Goal: Transaction & Acquisition: Obtain resource

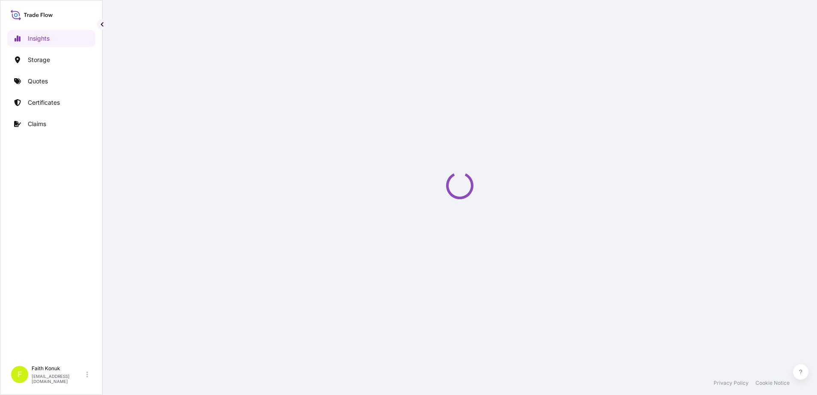
select select "2025"
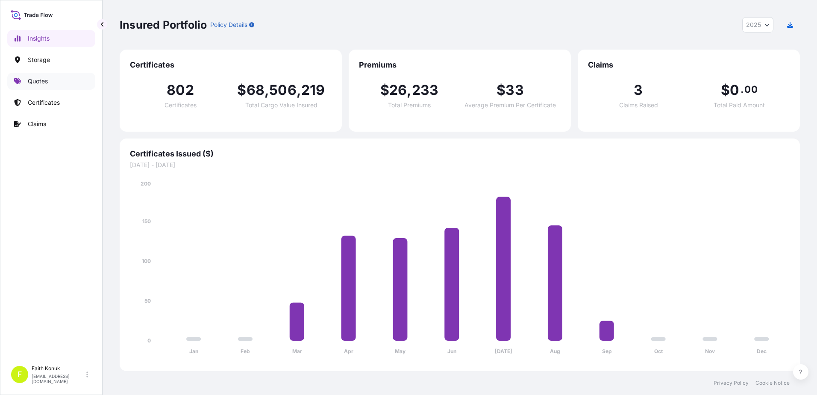
click at [58, 84] on link "Quotes" at bounding box center [51, 81] width 88 height 17
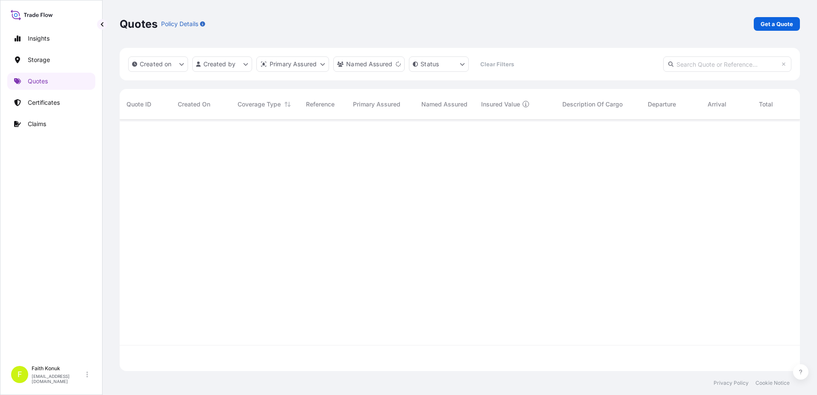
scroll to position [276, 674]
click at [783, 18] on link "Get a Quote" at bounding box center [777, 24] width 46 height 14
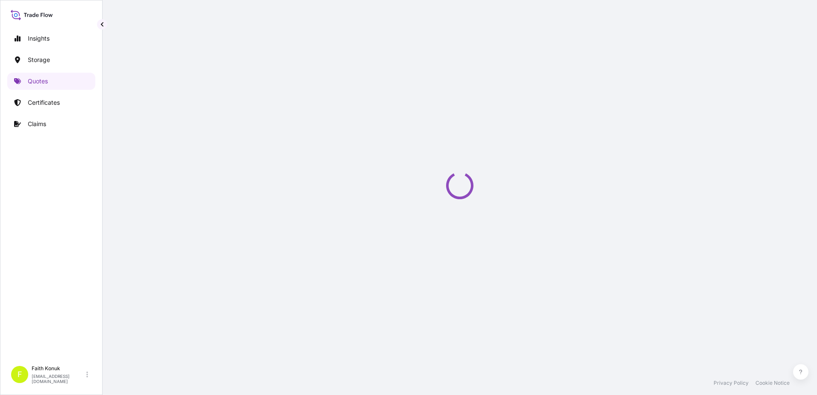
select select "Water"
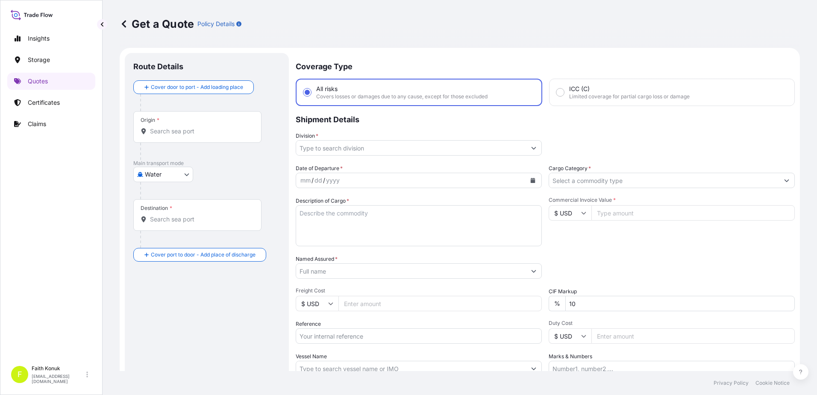
scroll to position [14, 0]
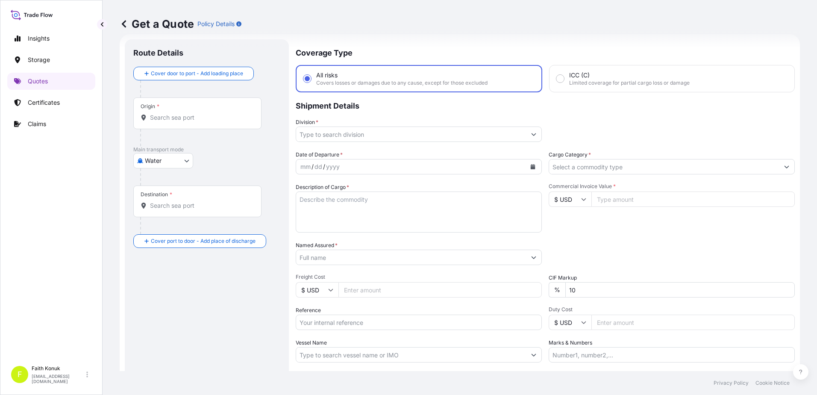
click at [156, 113] on input "Origin *" at bounding box center [200, 117] width 101 height 9
paste input "ISTANBUL"
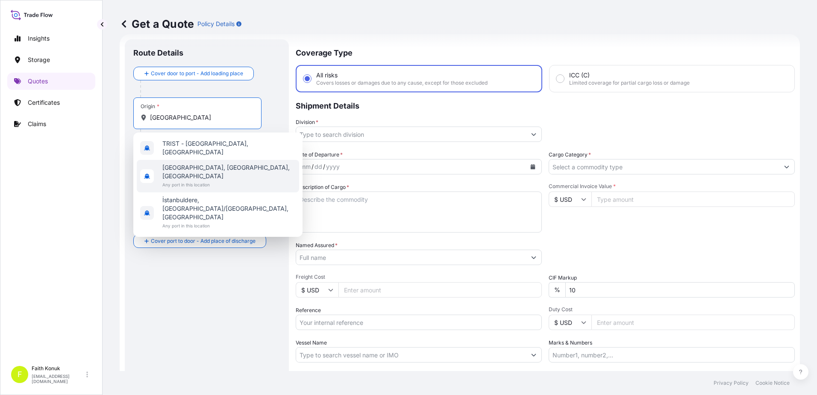
click at [194, 163] on span "Istanbul, İstanbul, Türkiye" at bounding box center [228, 171] width 133 height 17
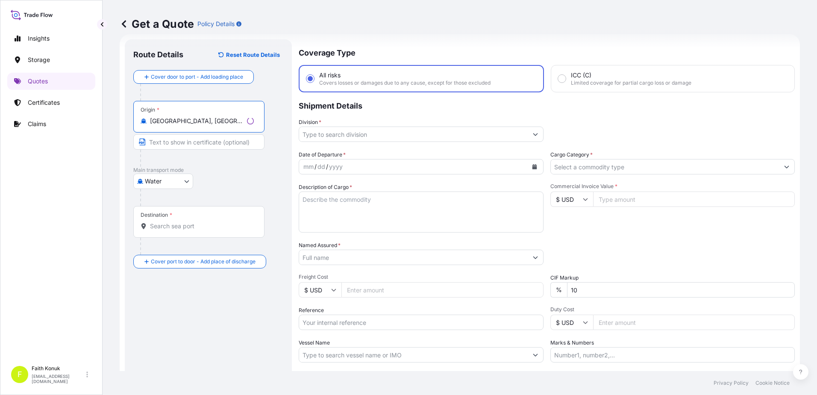
type input "Istanbul, İstanbul, Türkiye"
click at [252, 164] on div at bounding box center [202, 158] width 124 height 17
click at [198, 228] on input "Destination *" at bounding box center [200, 226] width 101 height 9
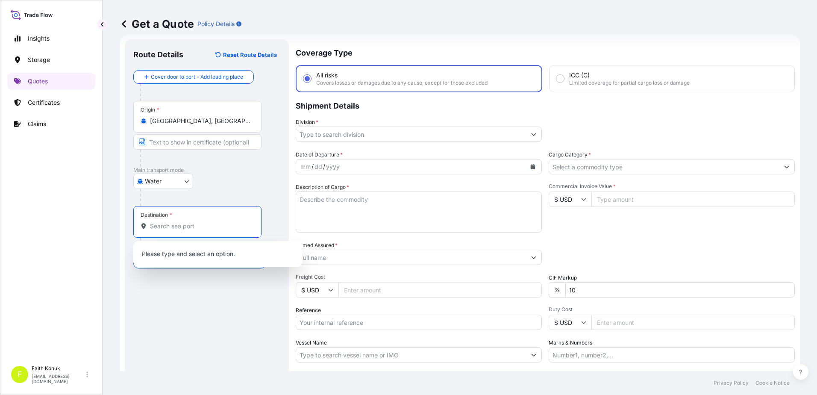
paste input "FELIXSTOWE"
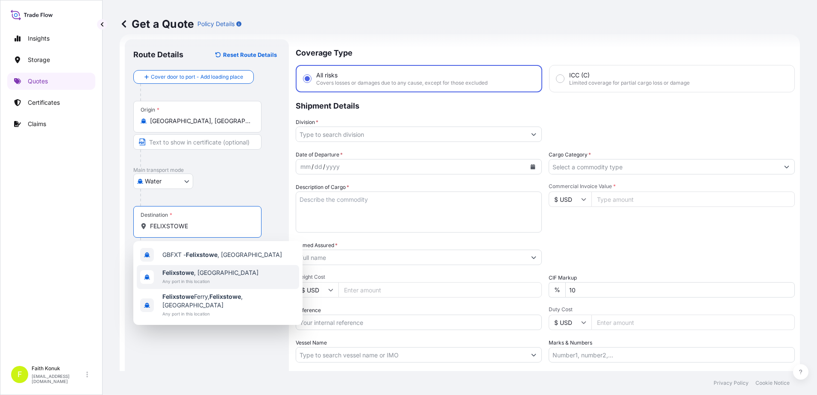
click at [203, 270] on span "Felixstowe , UK" at bounding box center [210, 272] width 96 height 9
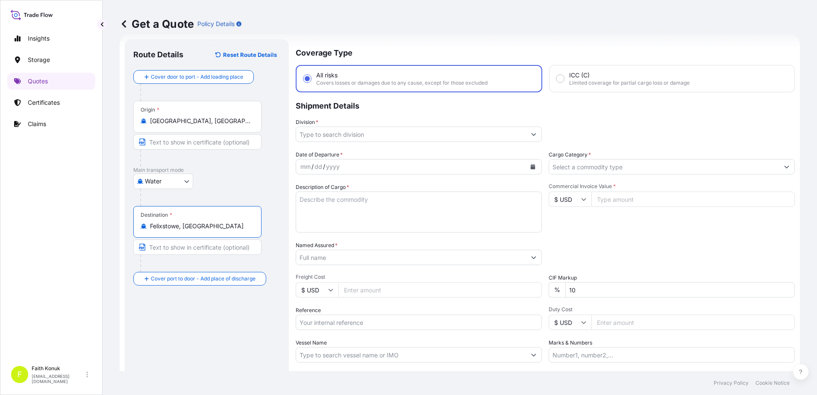
type input "Felixstowe, UK"
click at [221, 165] on div at bounding box center [200, 158] width 121 height 17
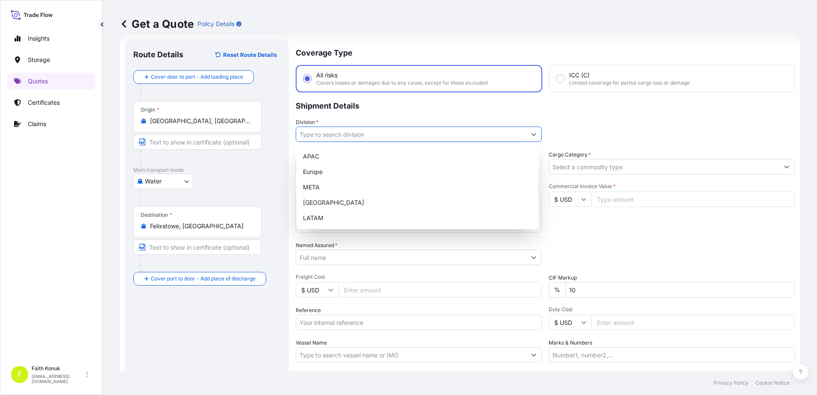
click at [337, 131] on input "Division *" at bounding box center [411, 133] width 230 height 15
click at [322, 183] on div "META" at bounding box center [416, 186] width 235 height 15
type input "META"
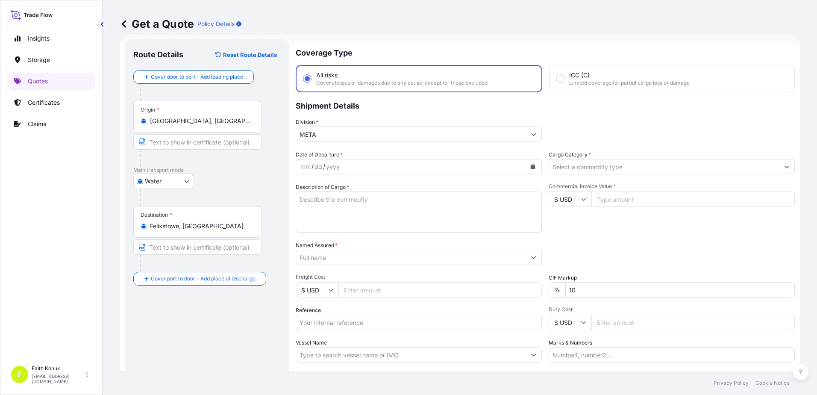
click at [365, 119] on div "Division * META" at bounding box center [419, 130] width 246 height 24
click at [530, 168] on icon "Calendar" at bounding box center [532, 166] width 5 height 5
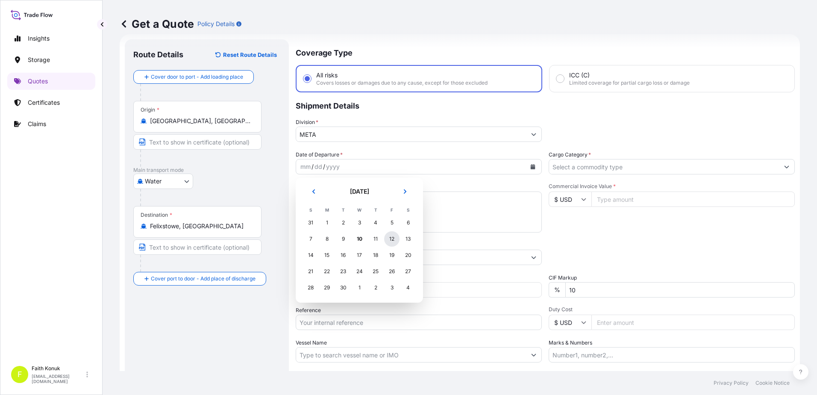
click at [394, 240] on div "12" at bounding box center [391, 238] width 15 height 15
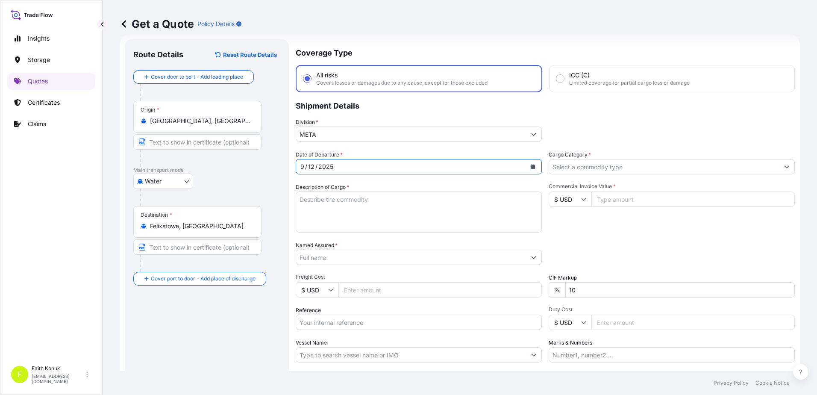
click at [348, 199] on textarea "Description of Cargo *" at bounding box center [419, 211] width 246 height 41
click at [335, 205] on textarea "Description of Cargo *" at bounding box center [419, 211] width 246 height 41
paste textarea "NICKEL ALLOYS SCRAP 9 PACKAGES 7791 KGS"
click at [315, 219] on textarea "NICKEL ALLOYS SCRAP 9 PACKAGES 7791 KGS" at bounding box center [419, 211] width 246 height 41
paste textarea "MRKU7100089"
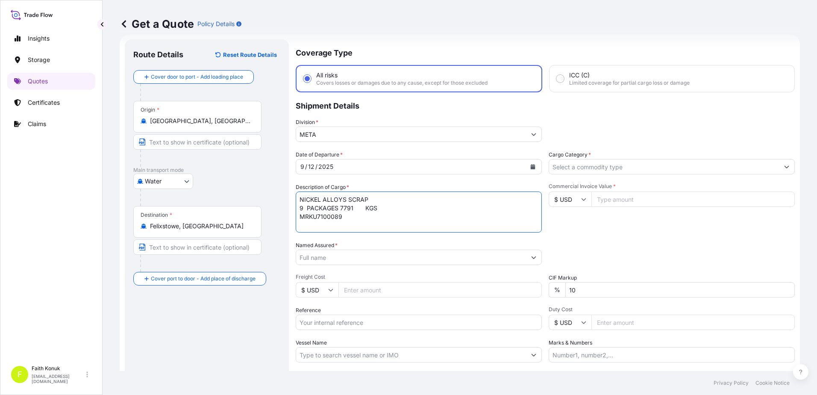
scroll to position [5, 0]
type textarea "NICKEL ALLOYS SCRAP 9 PACKAGES 7791 KGS MRKU7100089 INSURANCE PREMIUM USD 110 (…"
click at [332, 253] on input "Named Assured *" at bounding box center [411, 256] width 230 height 15
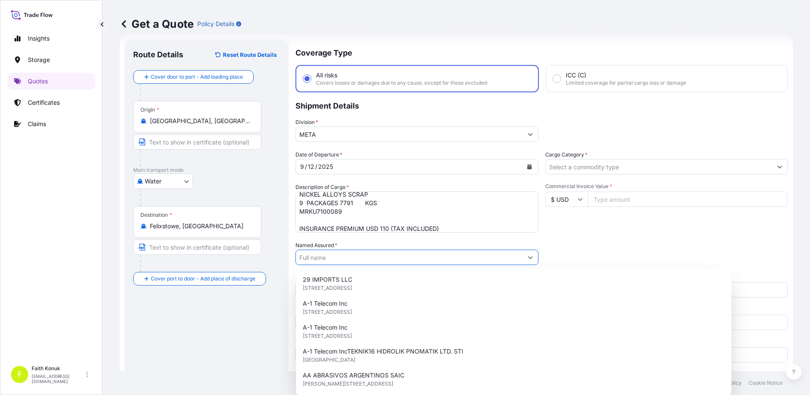
paste input "AR OZEL METAL ALASIM TICARET LTD.STI."
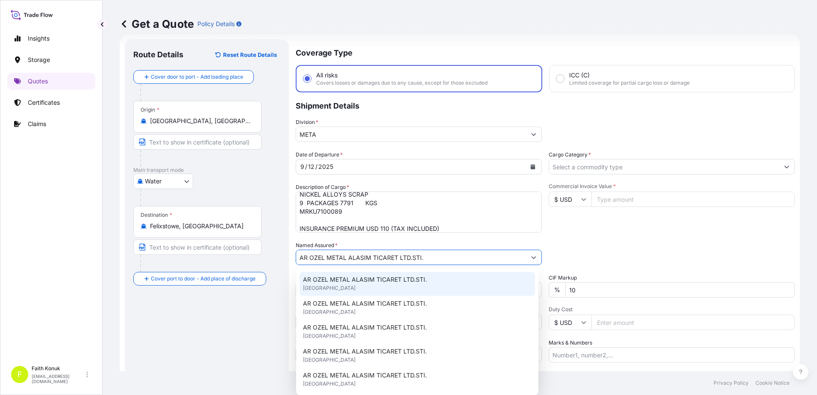
click at [367, 279] on span "AR OZEL METAL ALASIM TICARET LTD.STI." at bounding box center [365, 279] width 124 height 9
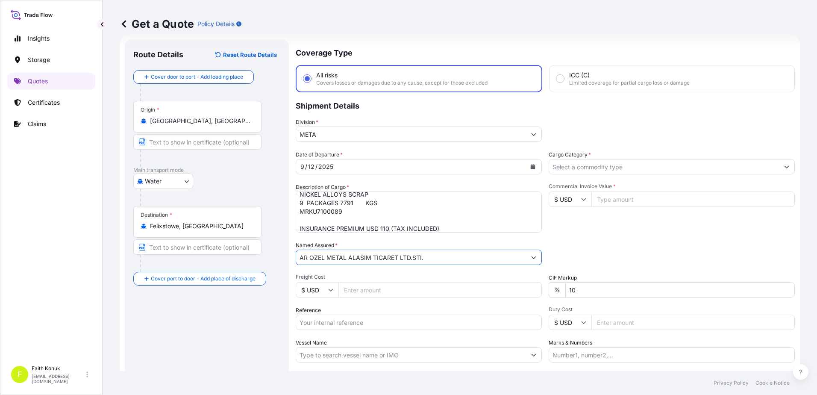
type input "AR OZEL METAL ALASIM TICARET LTD.STI."
click at [394, 235] on div "Date of Departure * 9 / 12 / 2025 Cargo Category * Description of Cargo * NICKE…" at bounding box center [545, 256] width 499 height 212
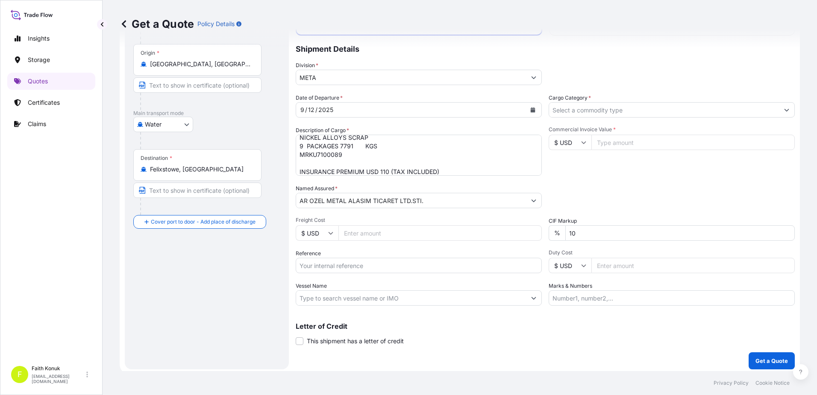
scroll to position [74, 0]
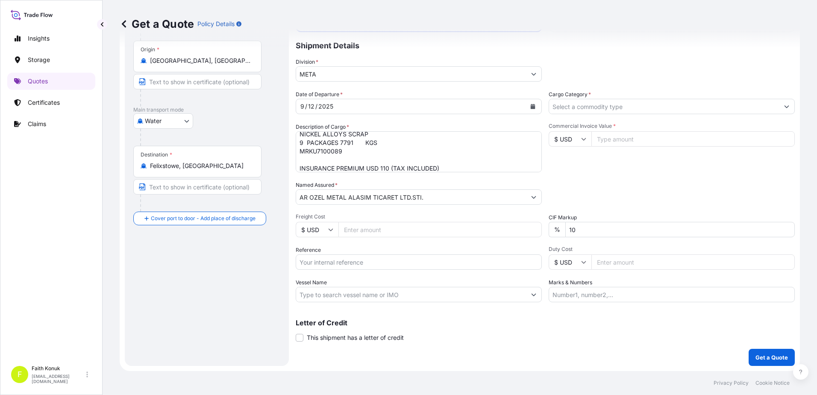
click at [326, 256] on input "Reference" at bounding box center [419, 261] width 246 height 15
click at [351, 261] on input "Reference" at bounding box center [419, 261] width 246 height 15
paste input "2301777398"
type input "2301777398"
click at [348, 246] on div "Reference 2301777398" at bounding box center [419, 258] width 246 height 24
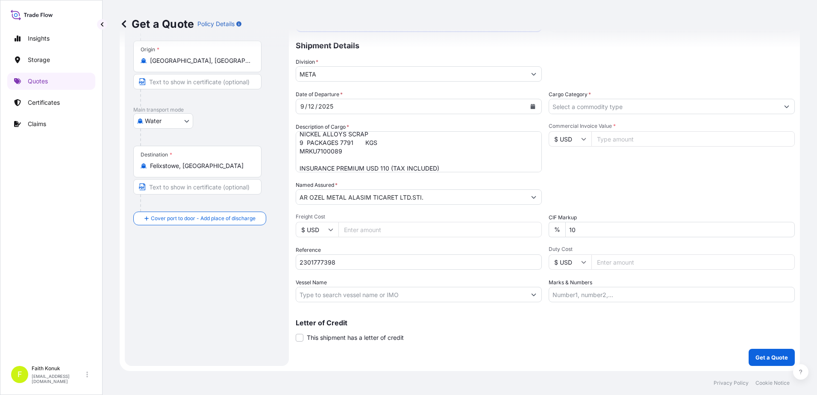
click at [320, 295] on input "Vessel Name" at bounding box center [411, 294] width 230 height 15
paste input "COSCO JAPAN"
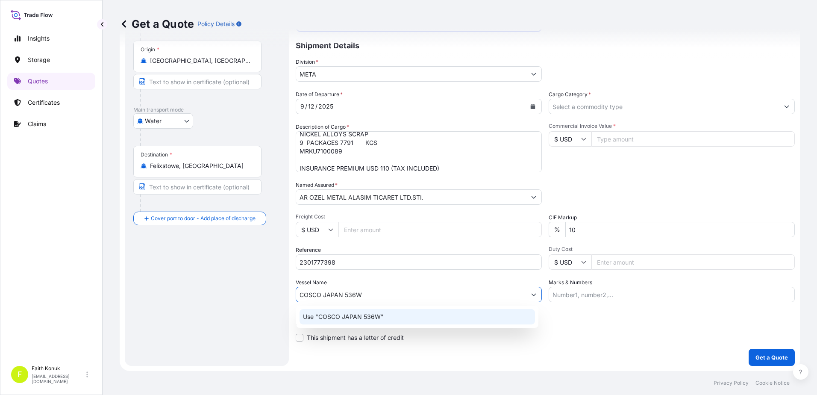
click at [370, 322] on div "Use "COSCO JAPAN 536W"" at bounding box center [416, 316] width 235 height 15
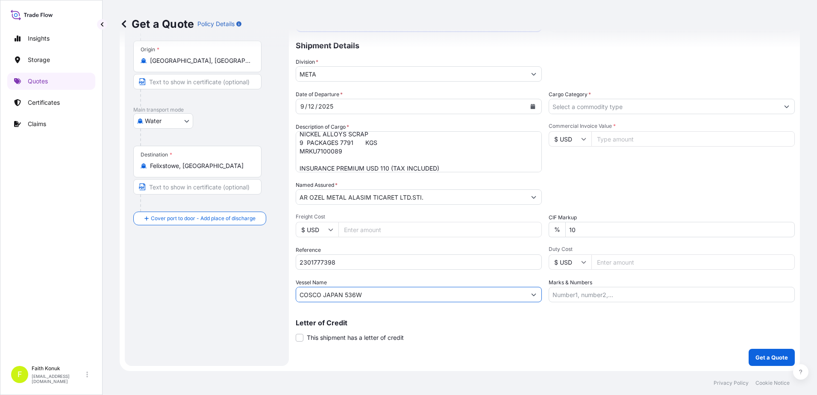
type input "COSCO JAPAN 536W"
click at [578, 110] on input "Cargo Category *" at bounding box center [664, 106] width 230 height 15
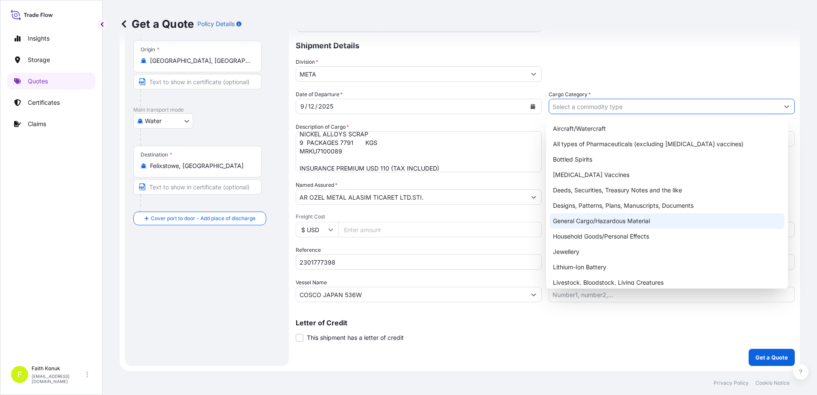
click at [585, 221] on div "General Cargo/Hazardous Material" at bounding box center [666, 220] width 235 height 15
type input "General Cargo/Hazardous Material"
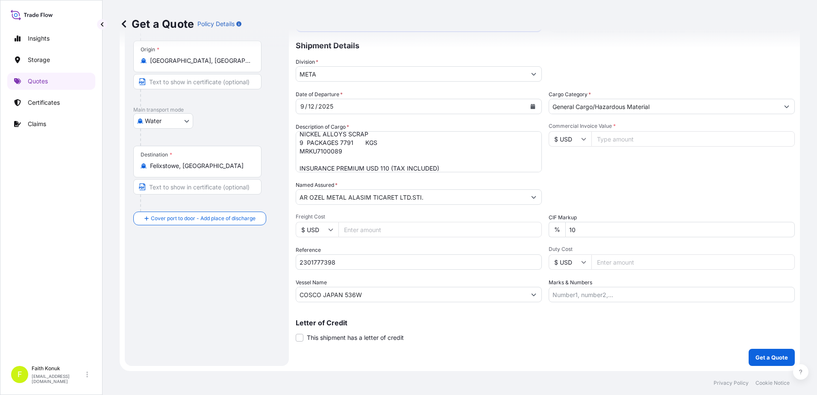
click at [606, 170] on div "Commercial Invoice Value * $ USD" at bounding box center [672, 148] width 246 height 50
click at [599, 141] on input "Commercial Invoice Value *" at bounding box center [692, 138] width 203 height 15
type input "108825.45"
click at [599, 335] on div "Letter of Credit This shipment has a letter of credit Letter of credit * Letter…" at bounding box center [545, 330] width 499 height 23
click at [755, 355] on p "Get a Quote" at bounding box center [771, 357] width 32 height 9
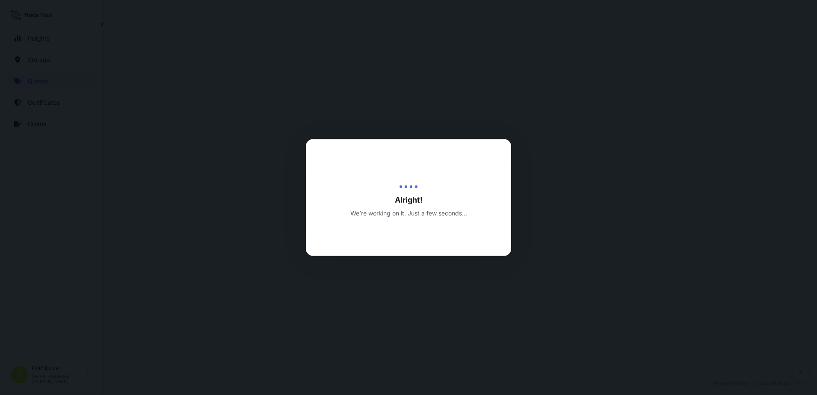
select select "Water"
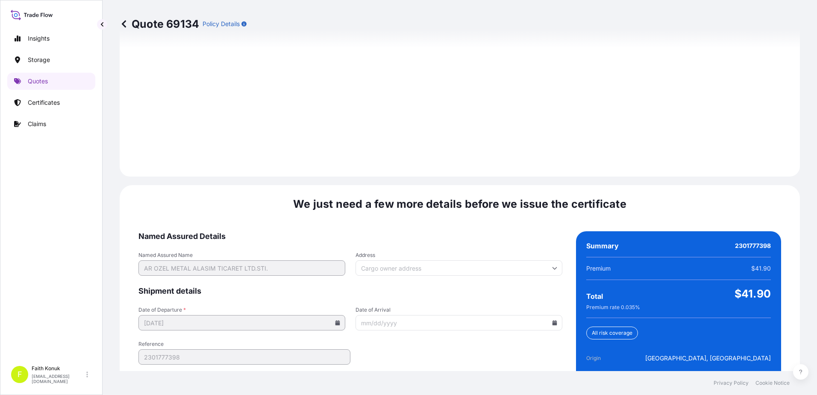
scroll to position [1216, 0]
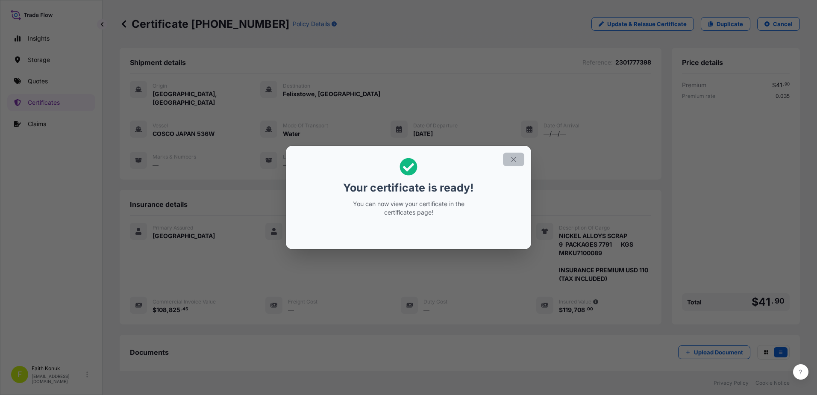
click at [515, 160] on icon "button" at bounding box center [514, 160] width 8 height 8
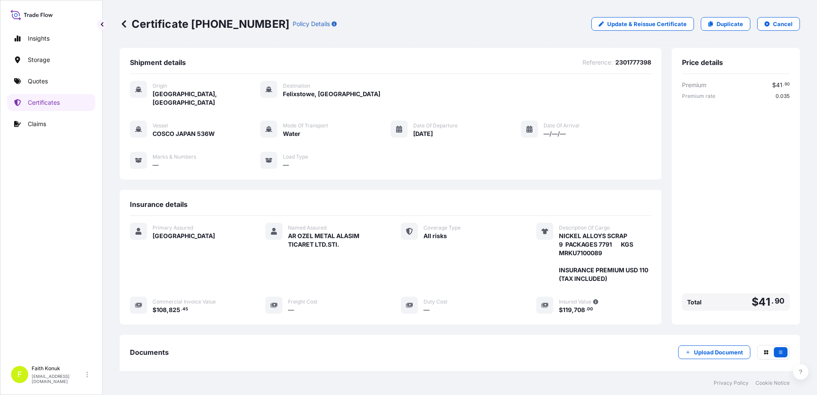
scroll to position [88, 0]
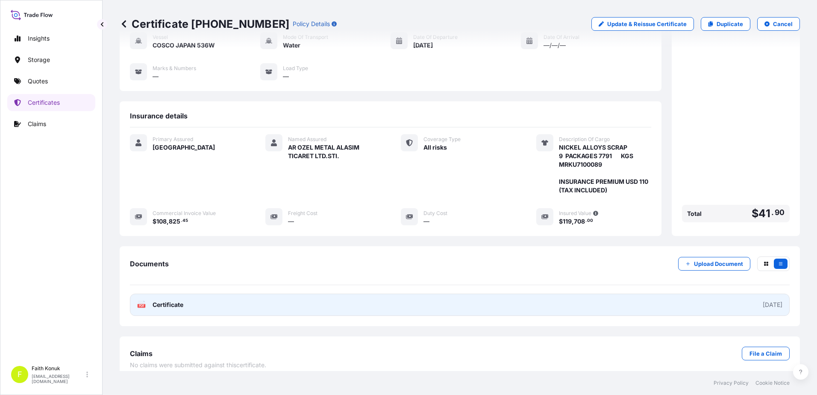
click at [163, 300] on span "Certificate" at bounding box center [168, 304] width 31 height 9
